Goal: Find specific page/section: Find specific page/section

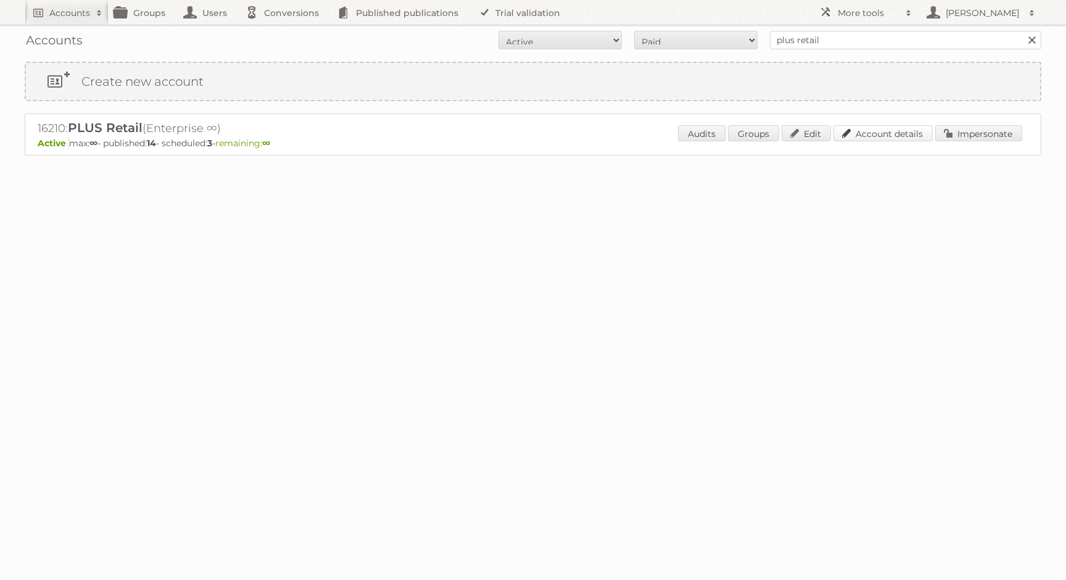
click at [915, 141] on div "Audits Groups Edit Account details Impersonate" at bounding box center [850, 134] width 344 height 18
click at [908, 145] on p "Active max: ∞ - published: 14 - scheduled: 3 - remaining: ∞" at bounding box center [533, 143] width 990 height 11
click at [904, 133] on link "Account details" at bounding box center [882, 133] width 99 height 16
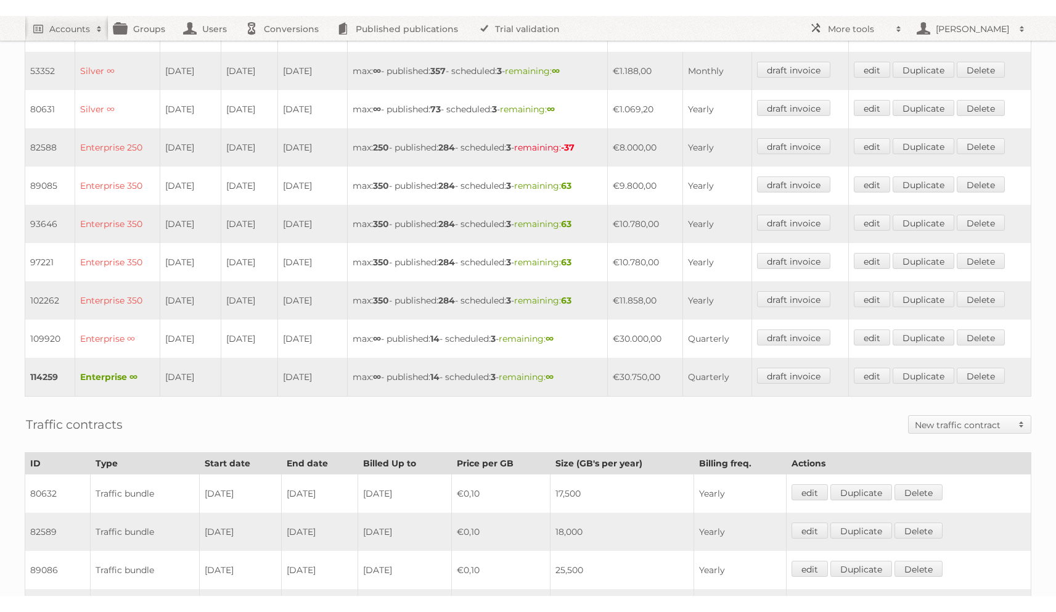
scroll to position [446, 0]
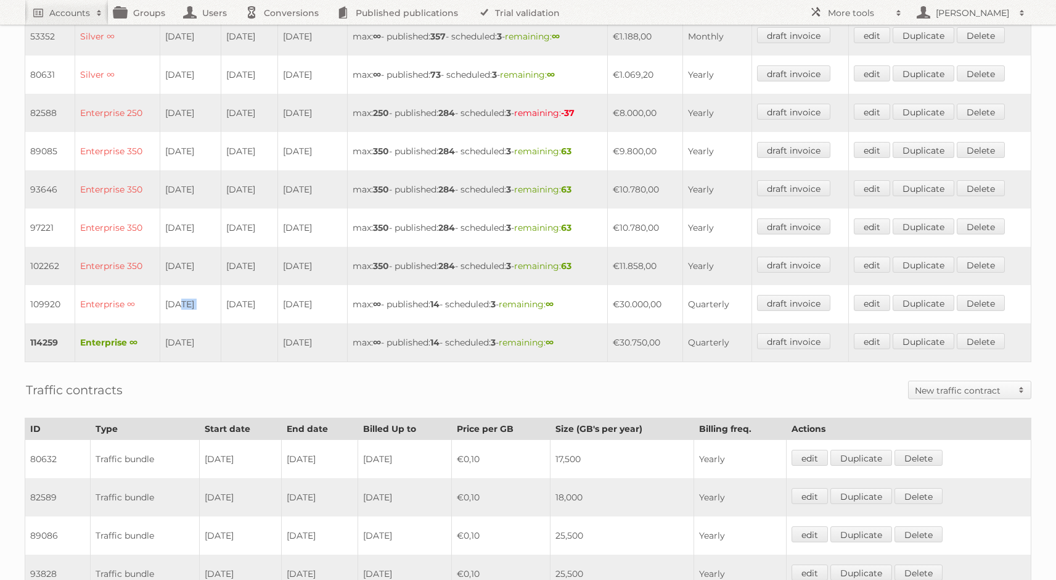
drag, startPoint x: 205, startPoint y: 298, endPoint x: 223, endPoint y: 298, distance: 17.3
click at [224, 298] on tr "109920 Enterprise ∞ [DATE] [DATE] [DATE] max: ∞ - published: 14 - scheduled: 3 …" at bounding box center [528, 304] width 1006 height 38
drag, startPoint x: 643, startPoint y: 294, endPoint x: 675, endPoint y: 297, distance: 32.2
click at [675, 297] on td "€30.000,00" at bounding box center [645, 304] width 76 height 38
click at [683, 333] on td "€30.750,00" at bounding box center [645, 342] width 76 height 39
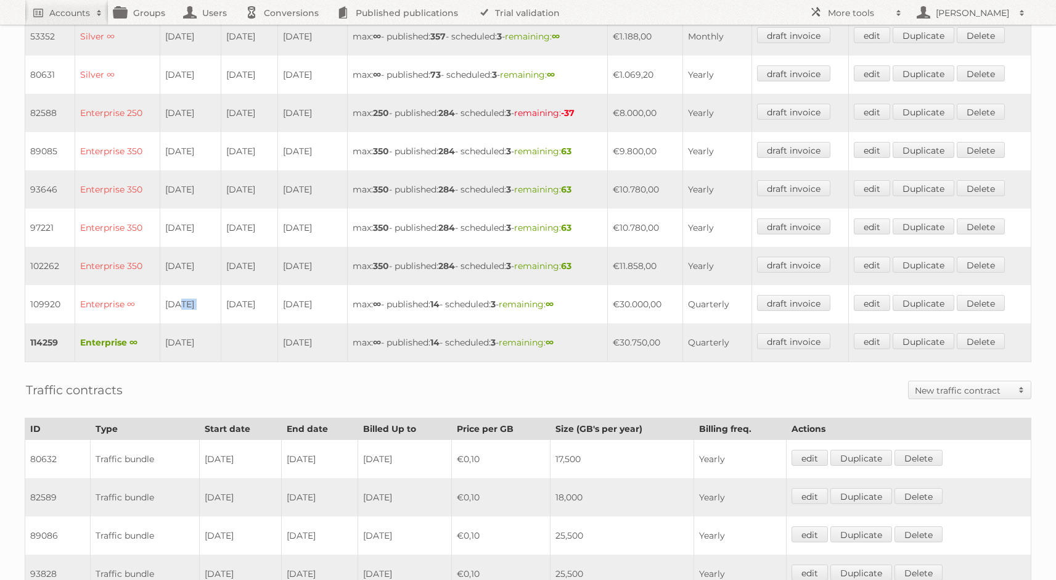
click at [647, 335] on td "€30.750,00" at bounding box center [645, 342] width 76 height 39
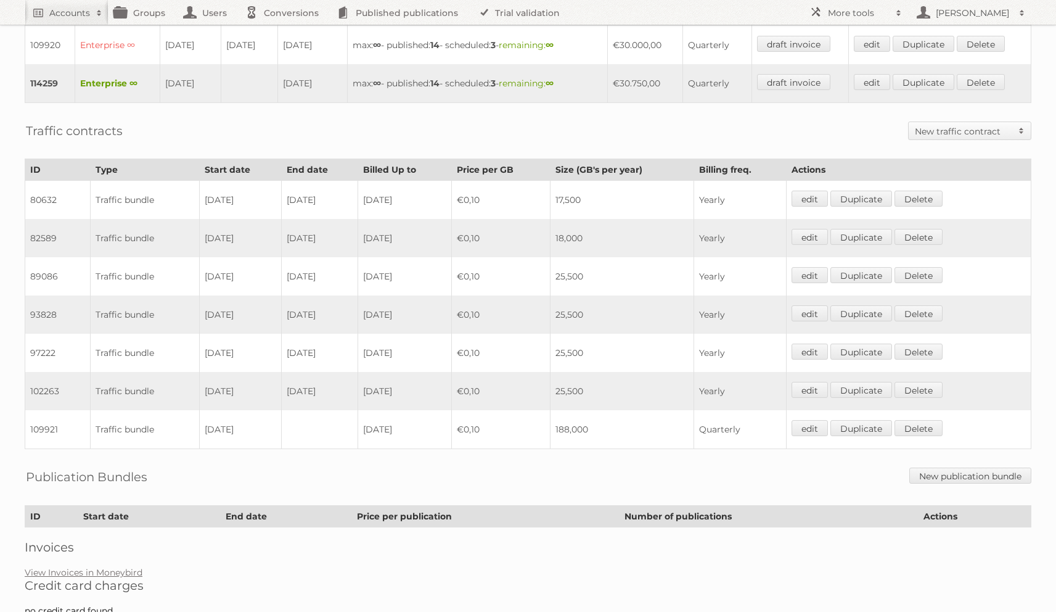
scroll to position [721, 0]
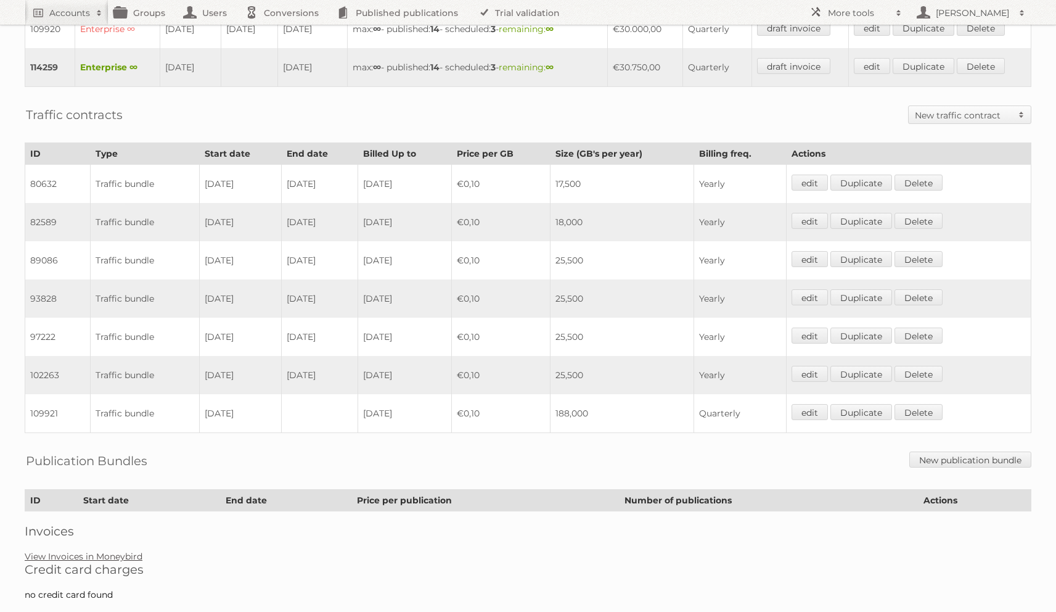
click at [93, 551] on link "View Invoices in Moneybird" at bounding box center [84, 556] width 118 height 11
